Goal: Transaction & Acquisition: Purchase product/service

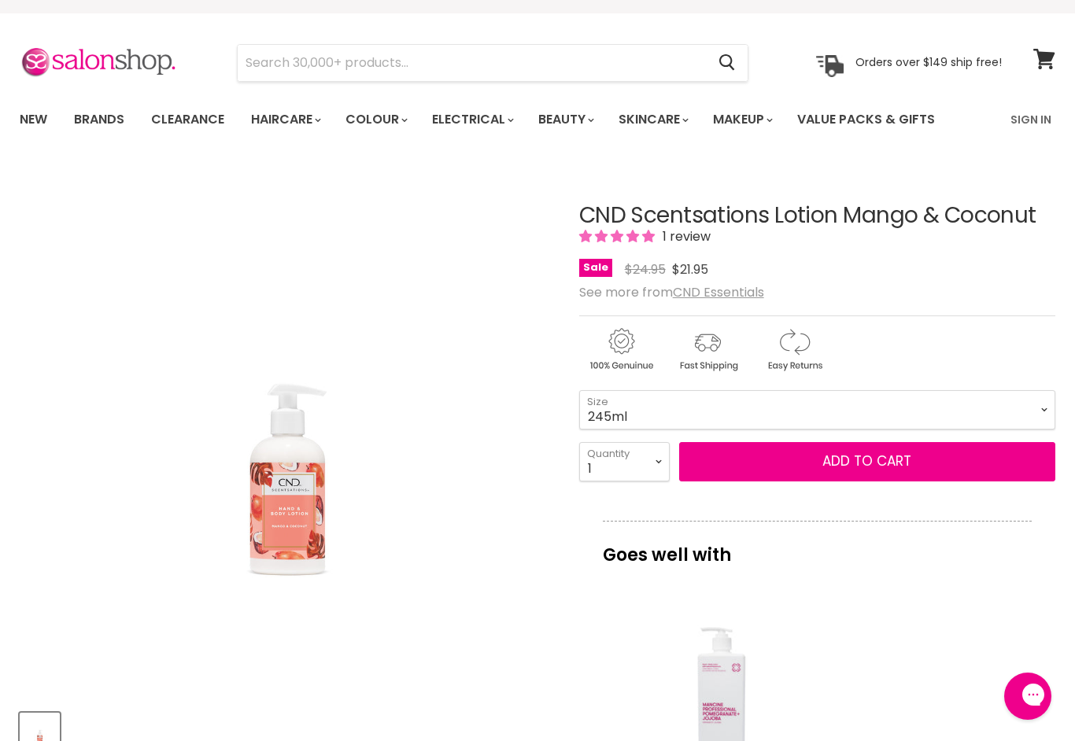
click at [299, 520] on img "CND Scentsations Lotion Mango & Coconut image. Click or Scroll to Zoom." at bounding box center [287, 431] width 534 height 356
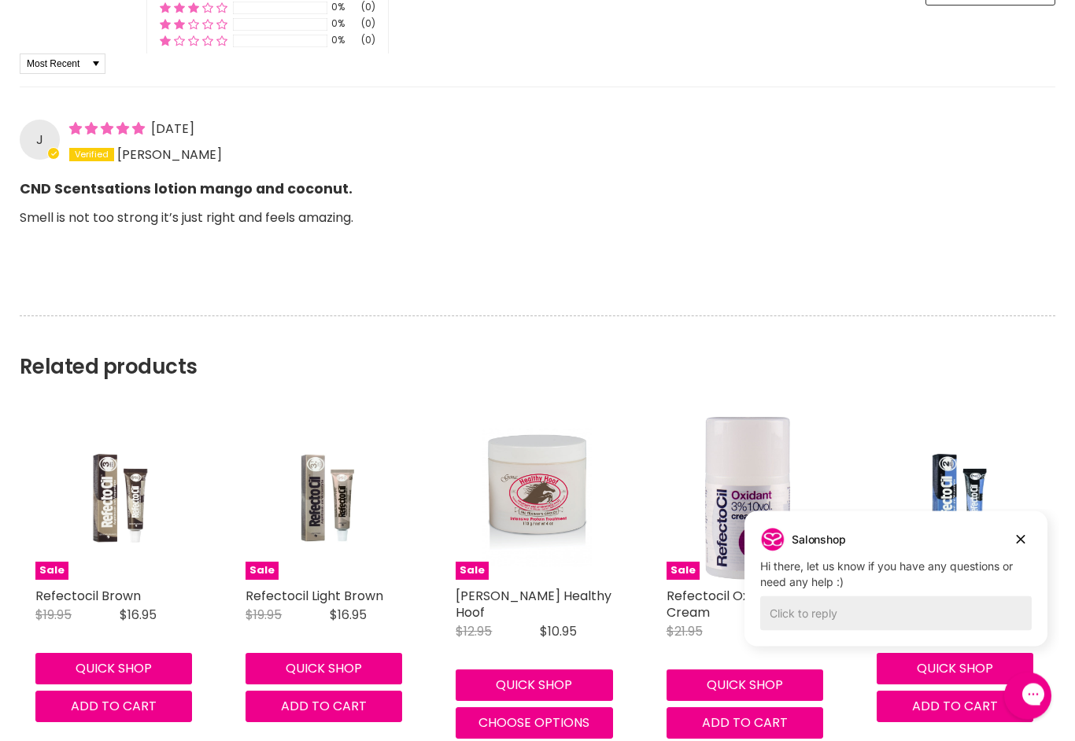
scroll to position [1294, 0]
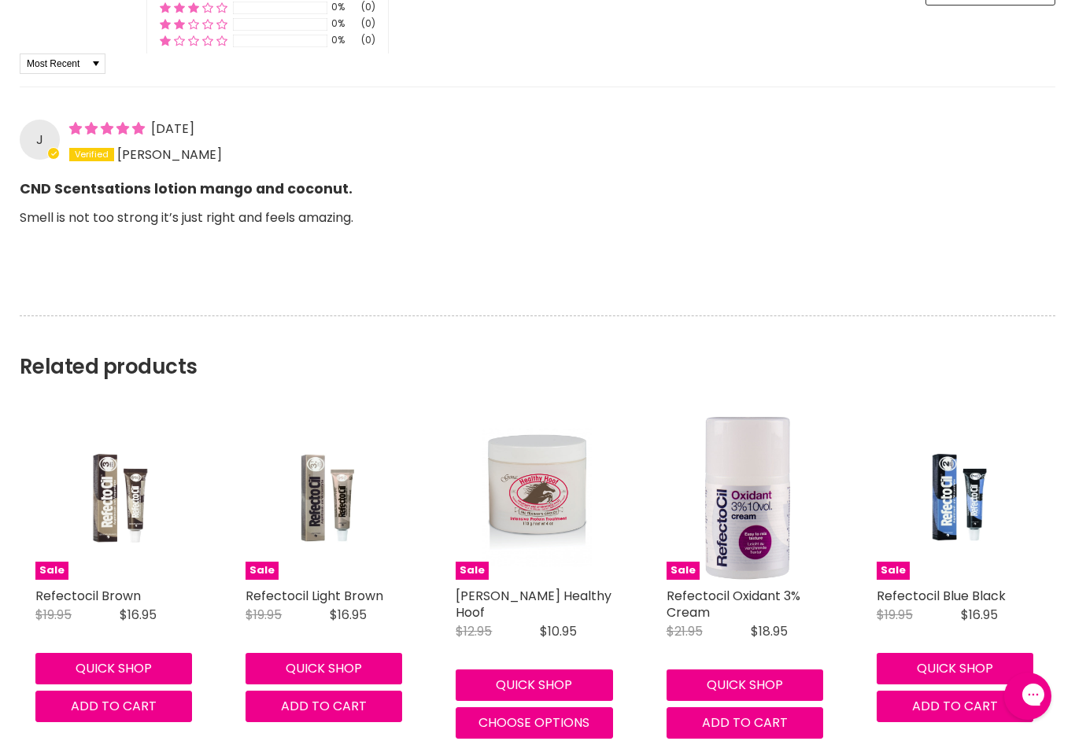
click at [1030, 574] on figure "Sale" at bounding box center [958, 498] width 163 height 163
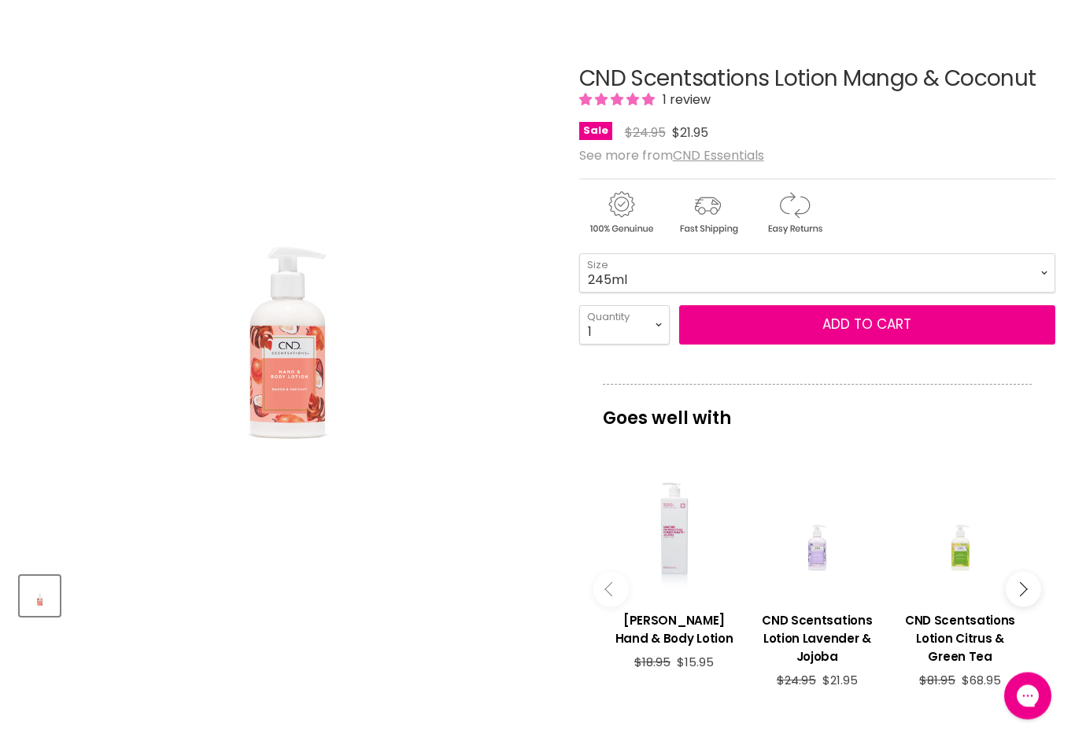
scroll to position [163, 0]
